Goal: Navigation & Orientation: Find specific page/section

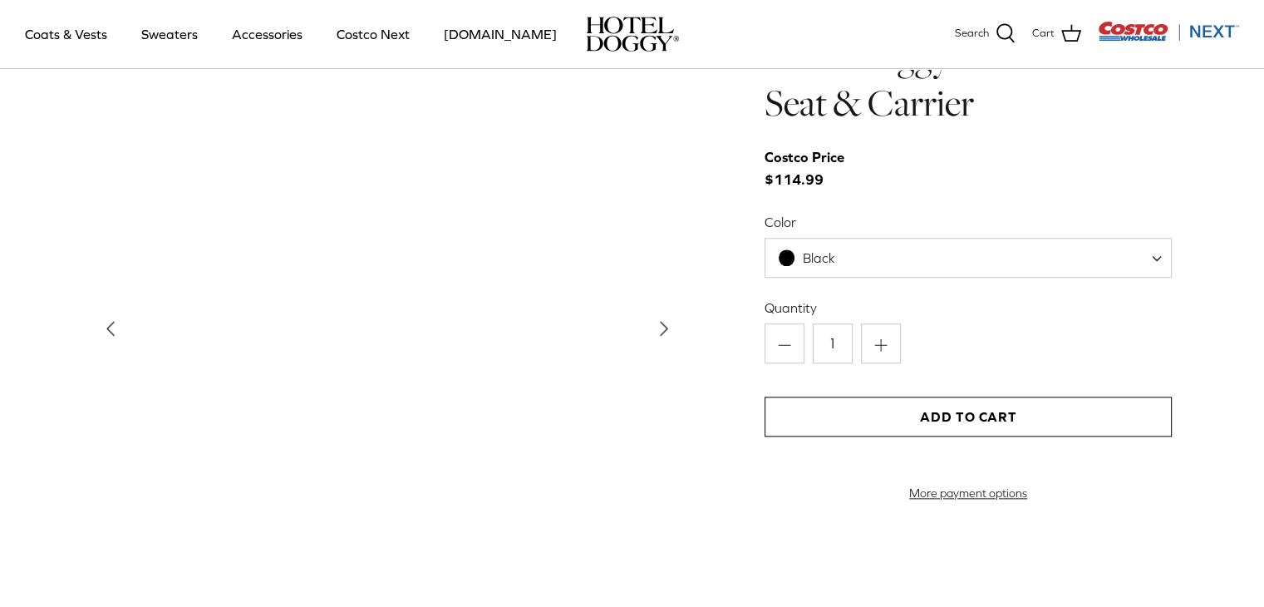
scroll to position [1746, 0]
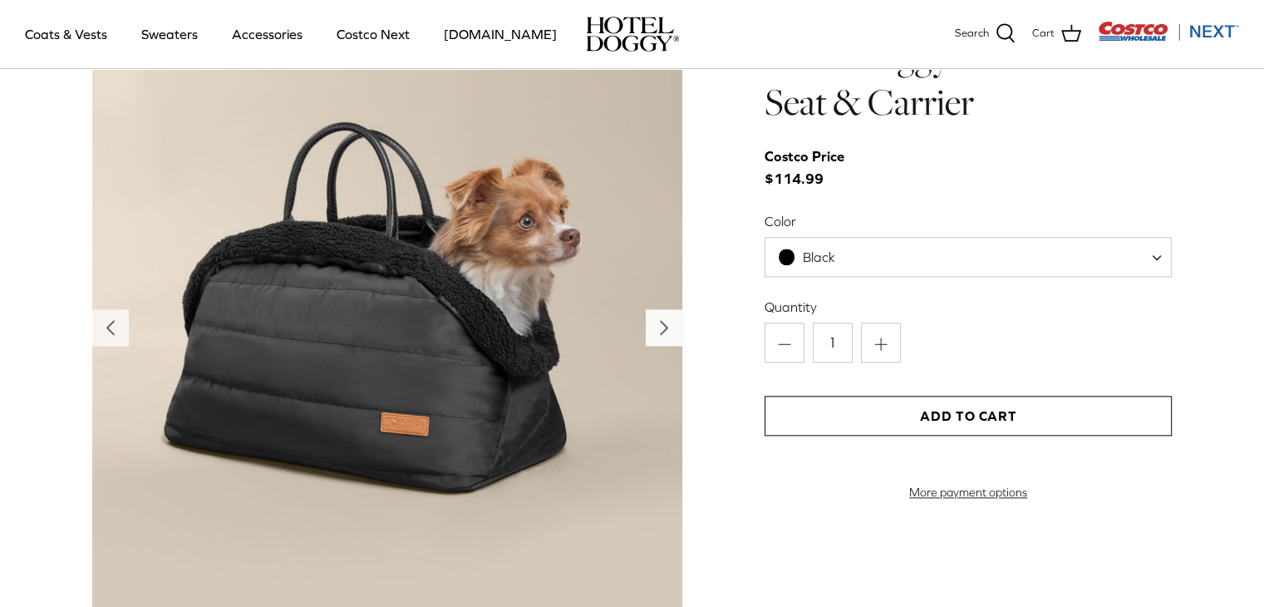
click at [658, 320] on icon "Right" at bounding box center [664, 327] width 27 height 27
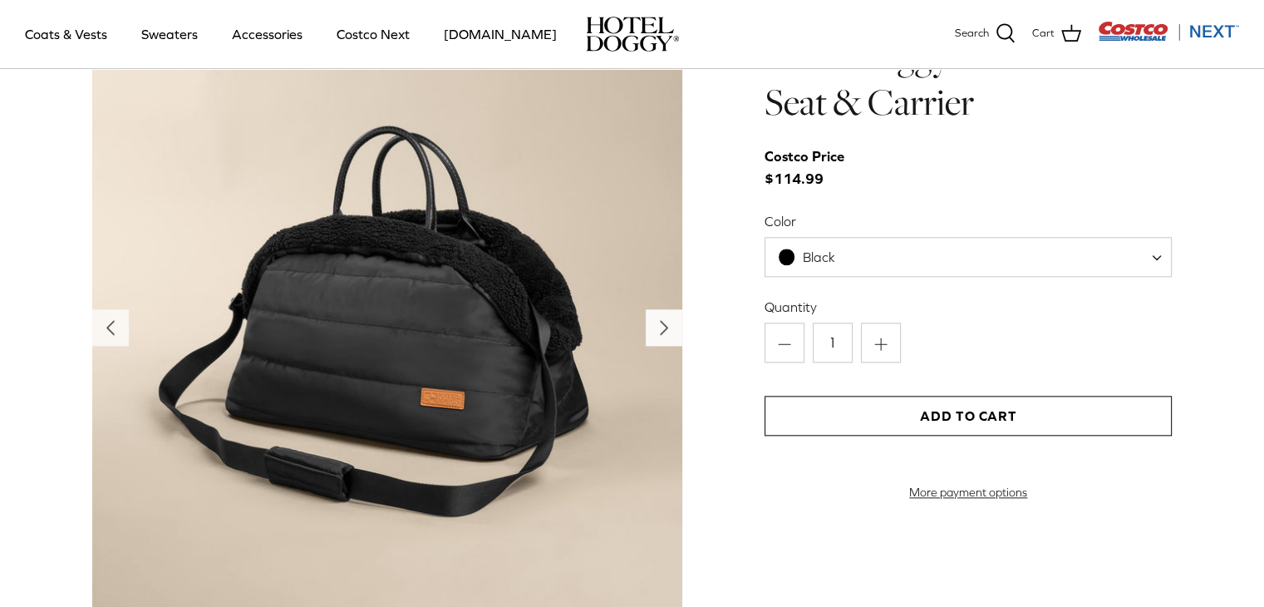
click at [653, 320] on icon "Right" at bounding box center [664, 327] width 27 height 27
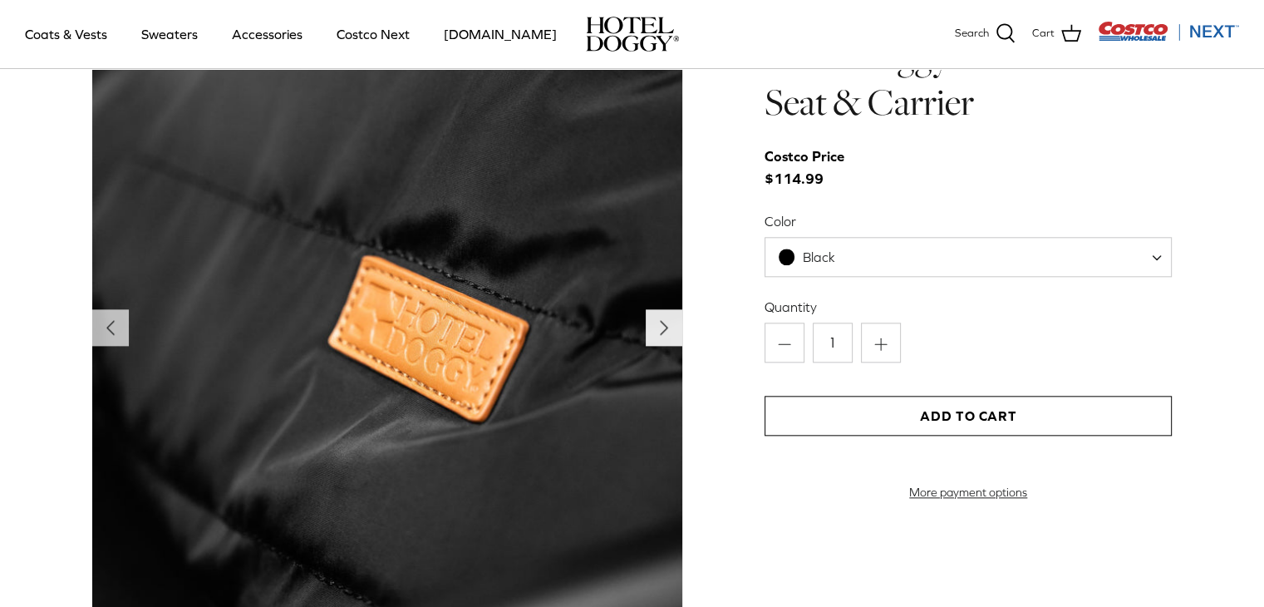
click at [653, 320] on icon "Right" at bounding box center [664, 327] width 27 height 27
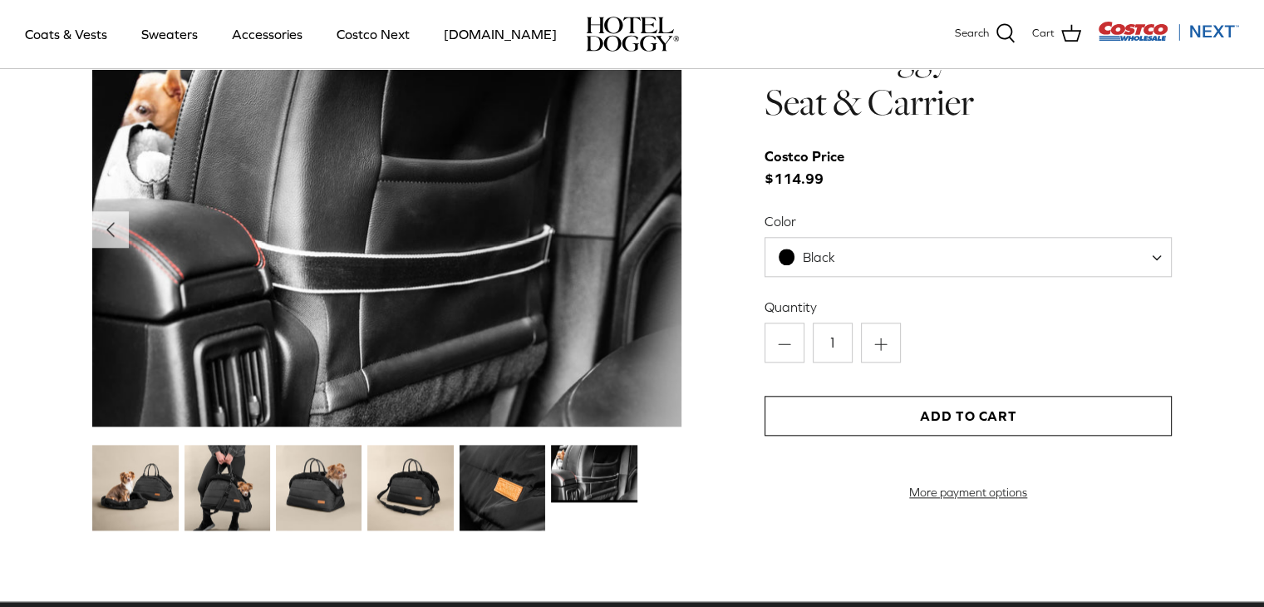
click at [653, 320] on img at bounding box center [387, 229] width 590 height 394
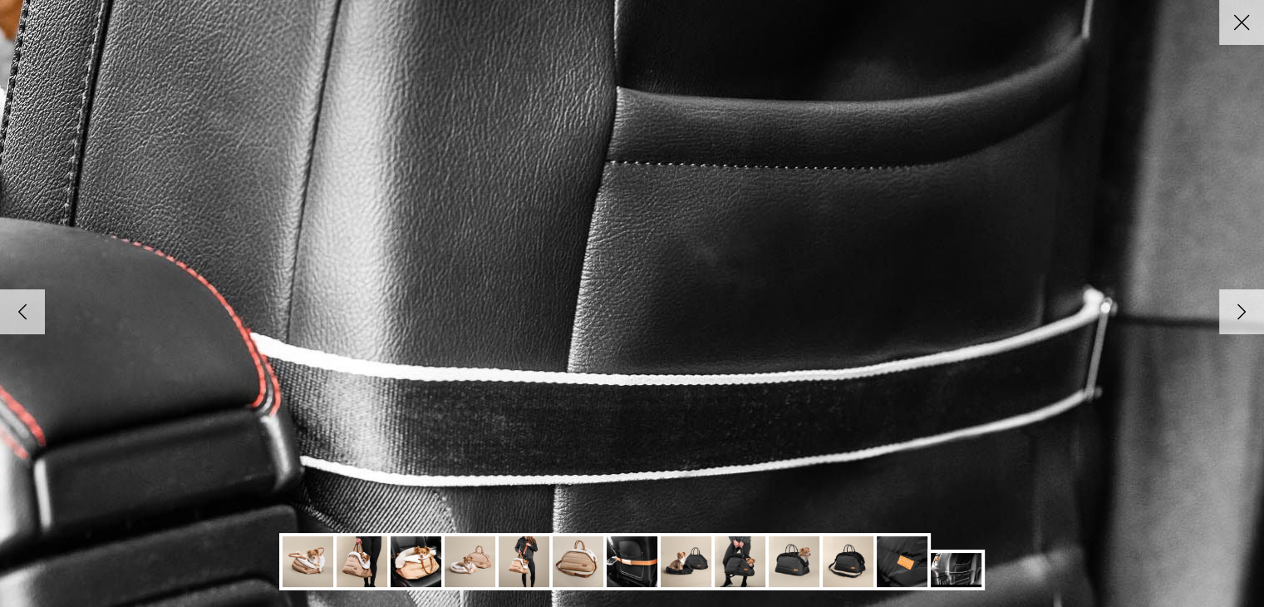
click at [653, 320] on img at bounding box center [632, 303] width 1703 height 1136
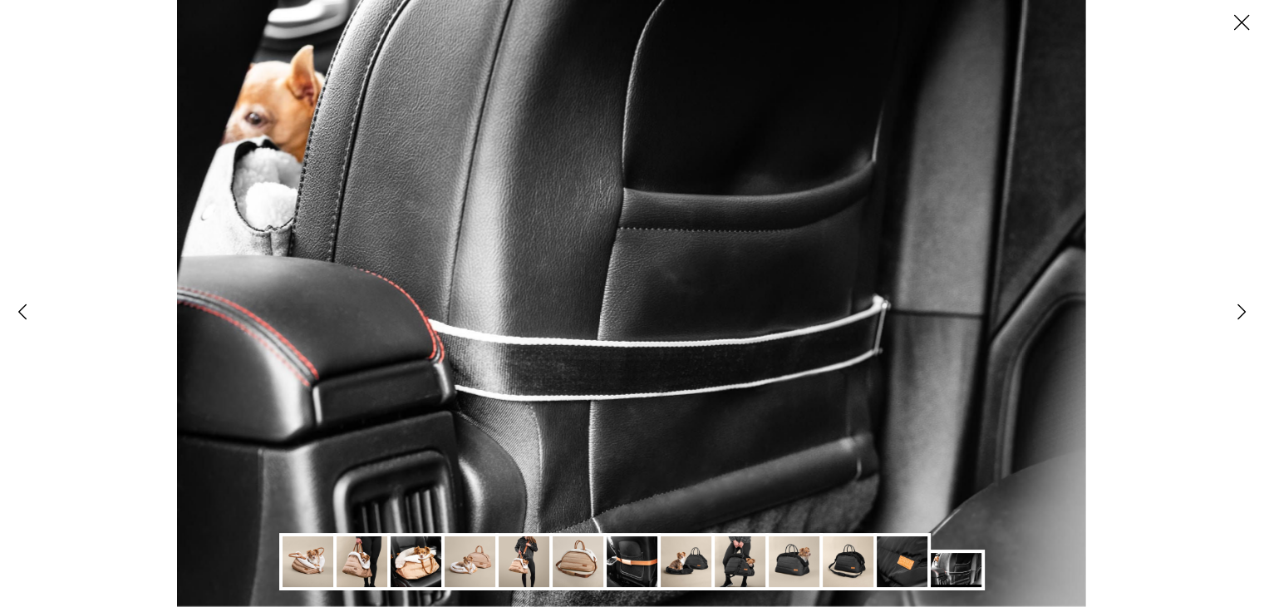
click at [653, 320] on img at bounding box center [632, 303] width 909 height 607
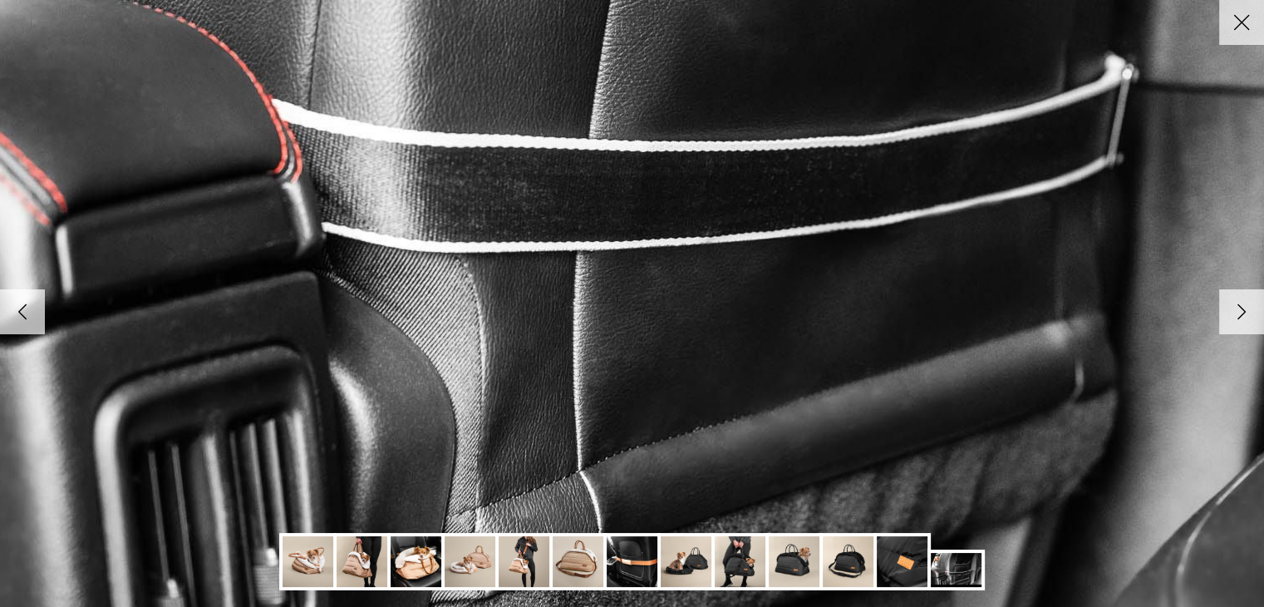
click at [570, 570] on img at bounding box center [578, 561] width 51 height 51
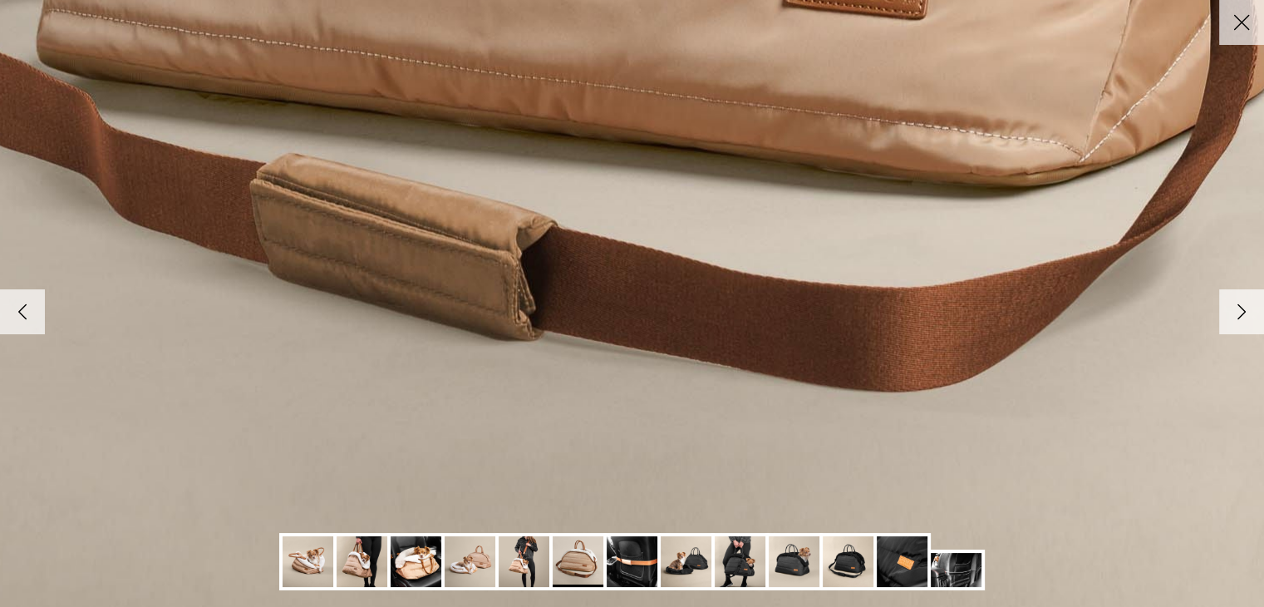
click at [607, 552] on img at bounding box center [632, 561] width 51 height 51
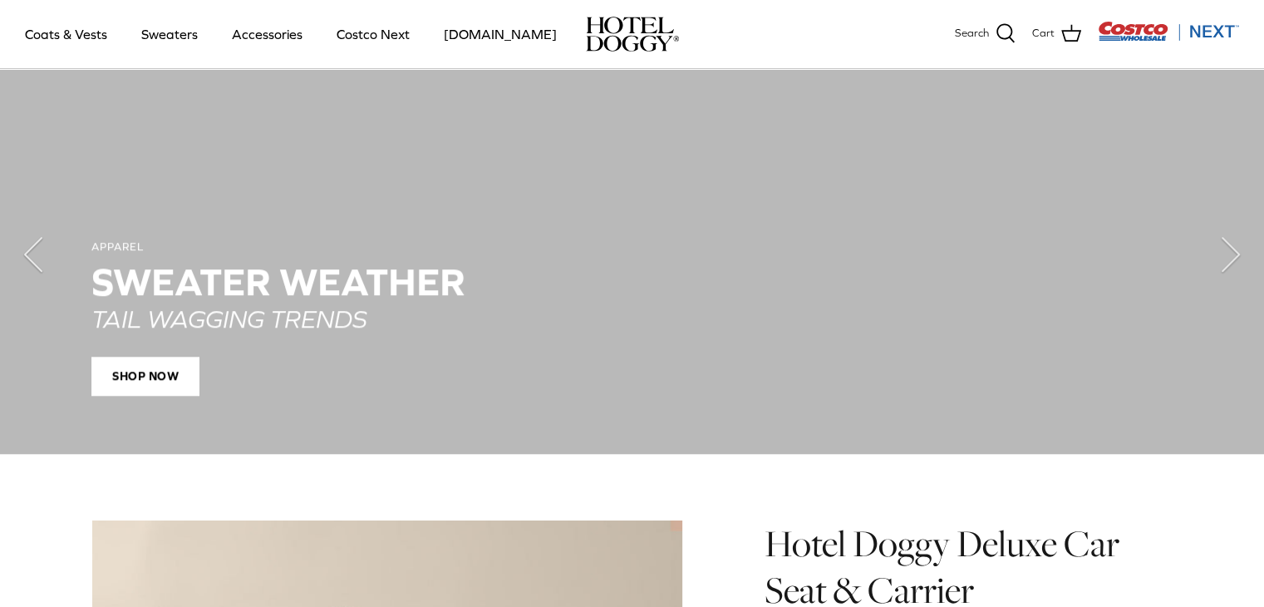
scroll to position [1247, 0]
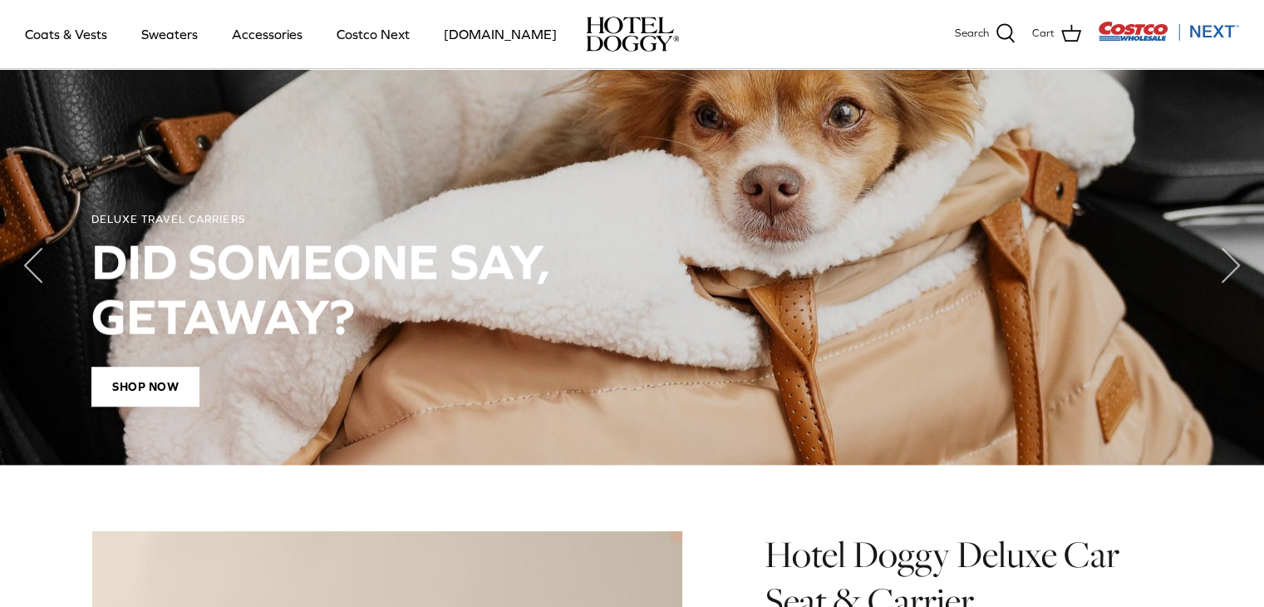
click at [270, 327] on h2 "DID SOMEONE SAY, GETAWAY?" at bounding box center [632, 289] width 1082 height 110
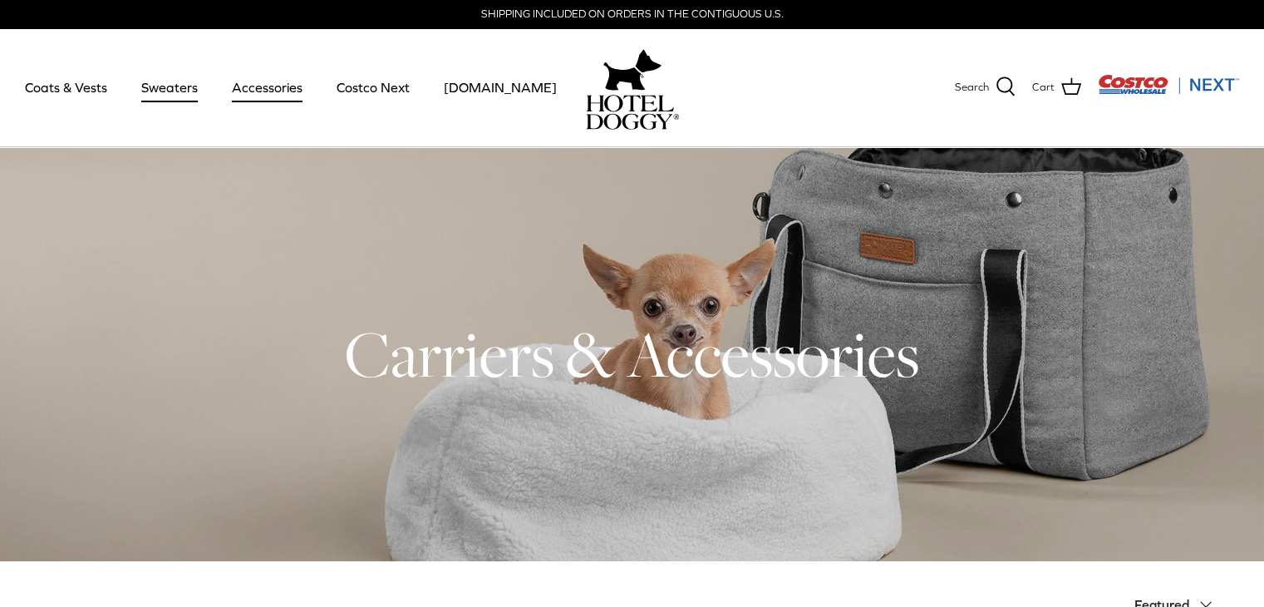
click at [163, 87] on link "Sweaters" at bounding box center [169, 87] width 86 height 57
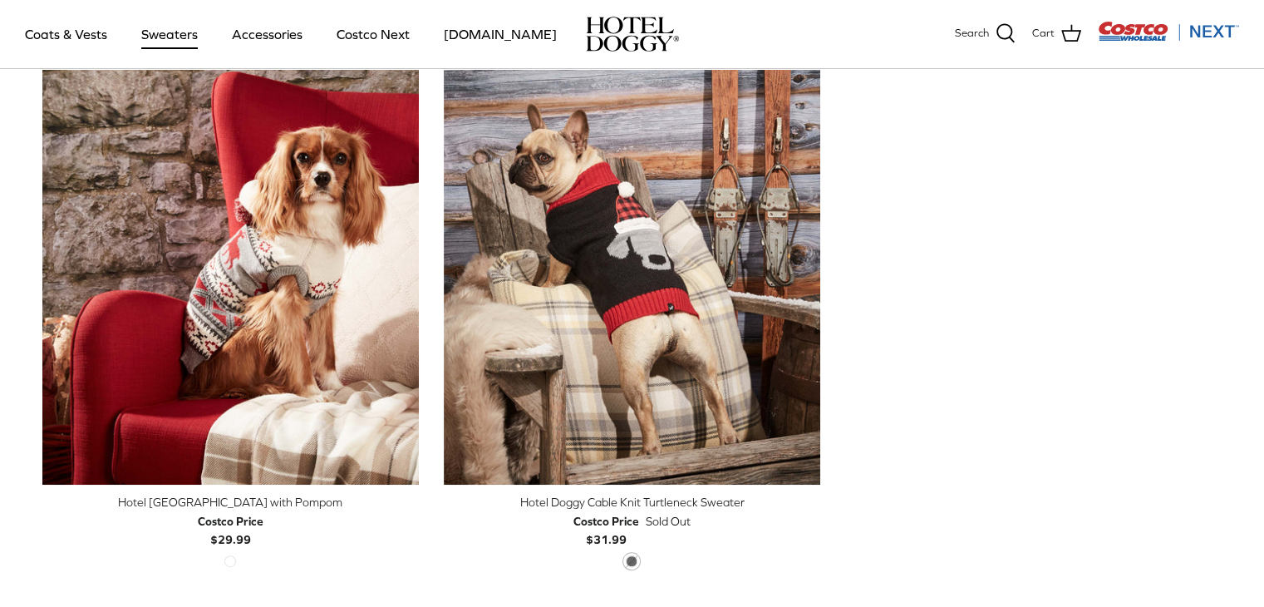
scroll to position [499, 0]
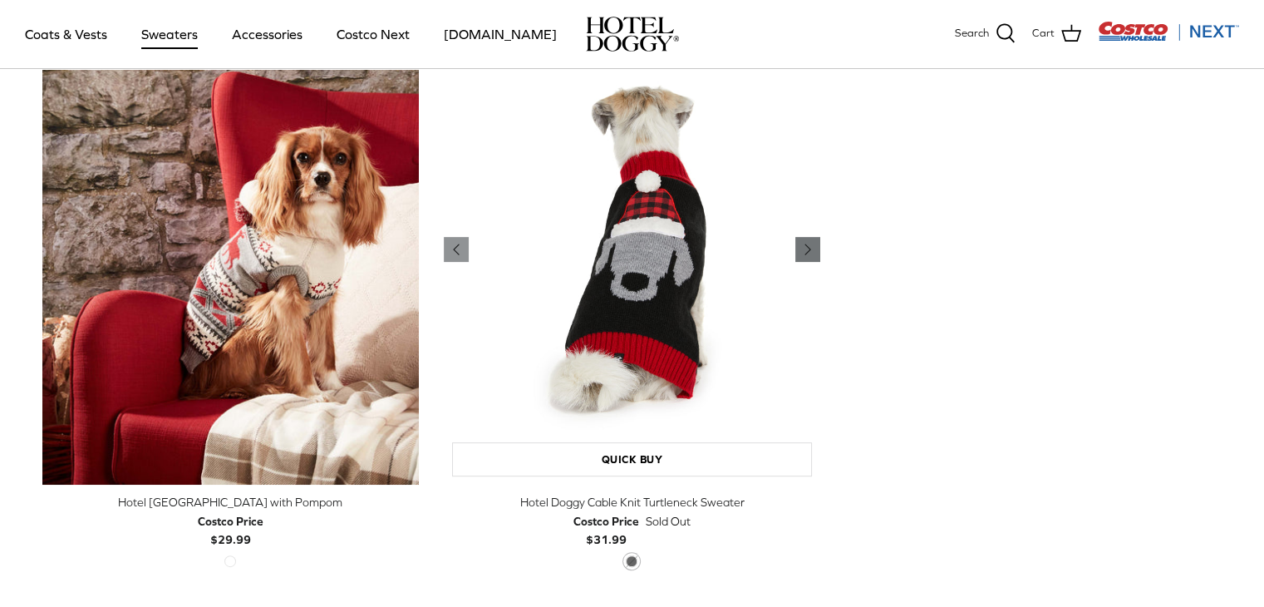
click at [810, 247] on icon "Right" at bounding box center [808, 249] width 20 height 20
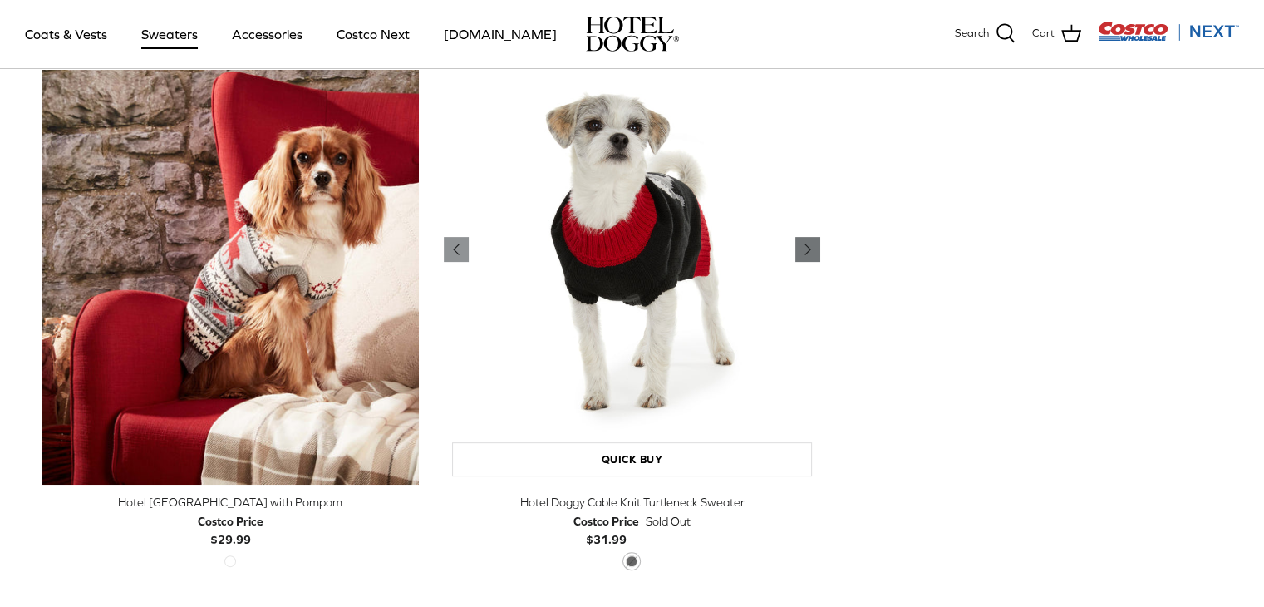
click at [810, 247] on icon "Right" at bounding box center [808, 249] width 20 height 20
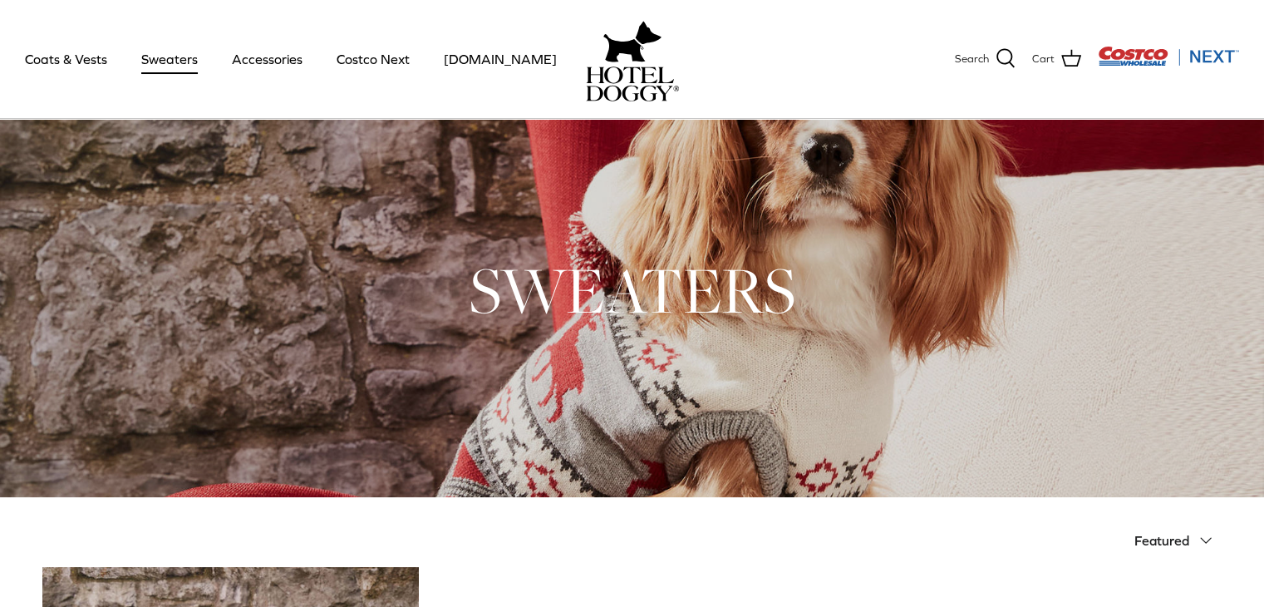
scroll to position [0, 0]
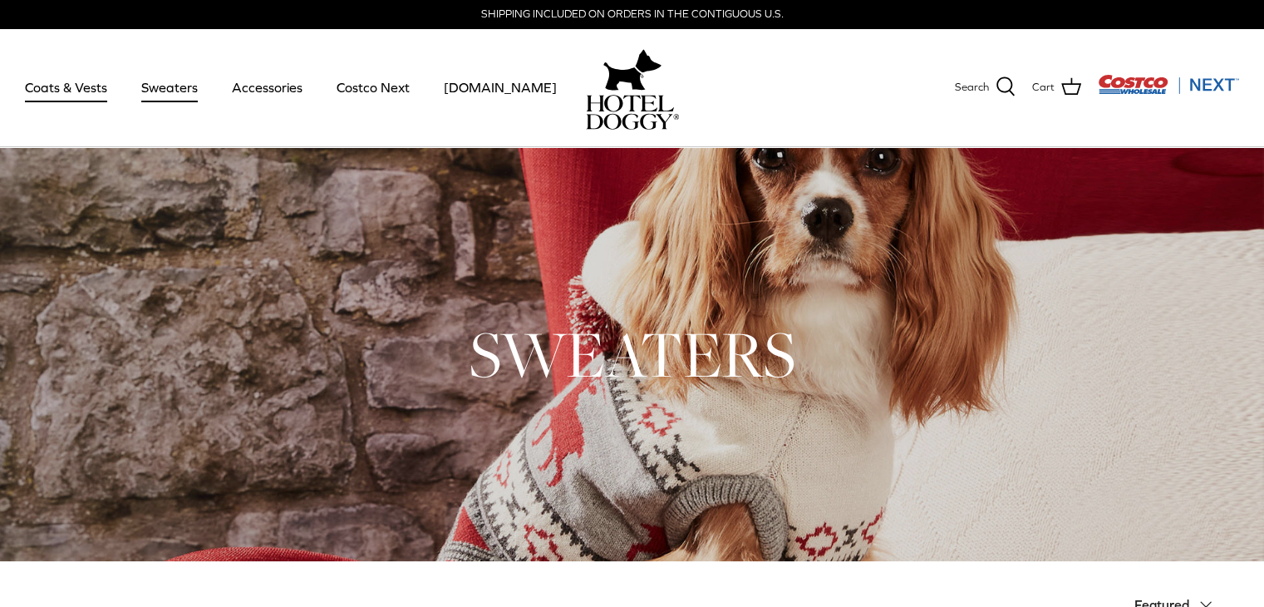
click at [52, 93] on link "Coats & Vests" at bounding box center [66, 87] width 112 height 57
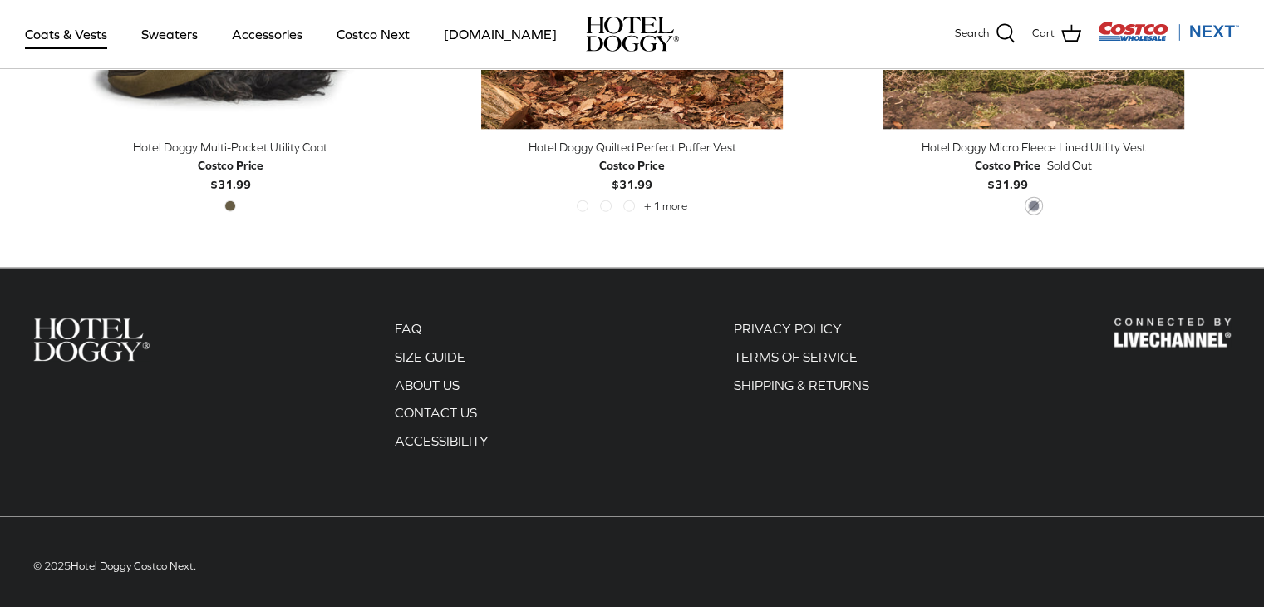
scroll to position [3806, 0]
